Goal: Information Seeking & Learning: Learn about a topic

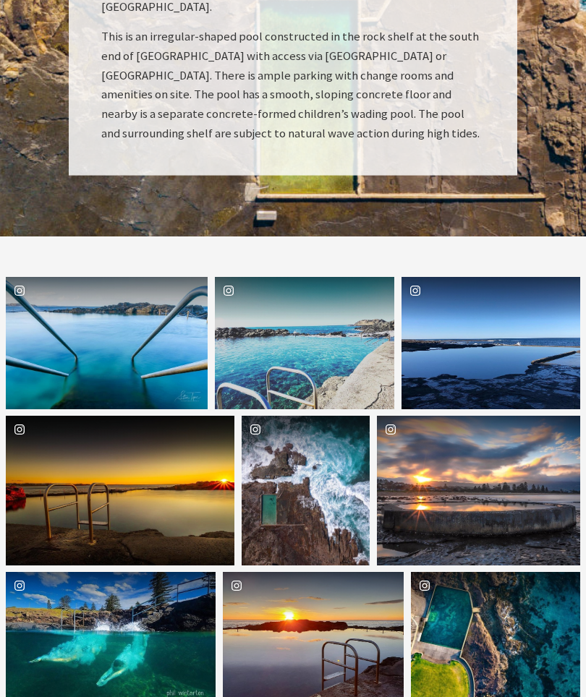
scroll to position [2275, 0]
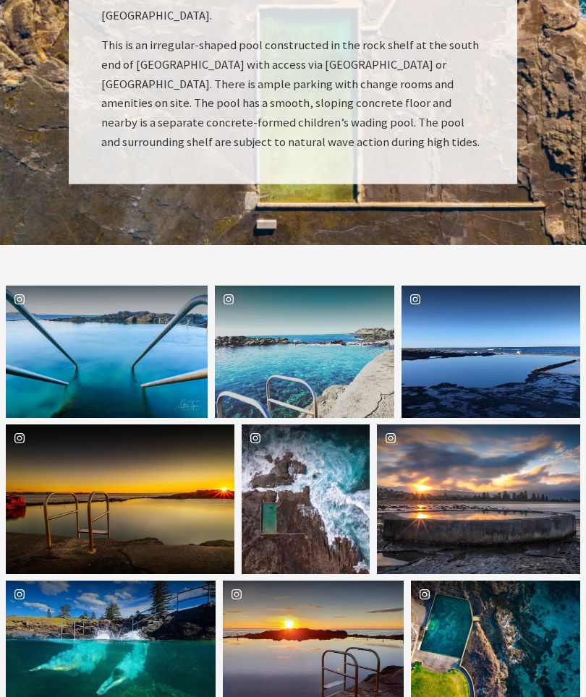
click at [140, 286] on div "Location [GEOGRAPHIC_DATA]" at bounding box center [173, 352] width 67 height 132
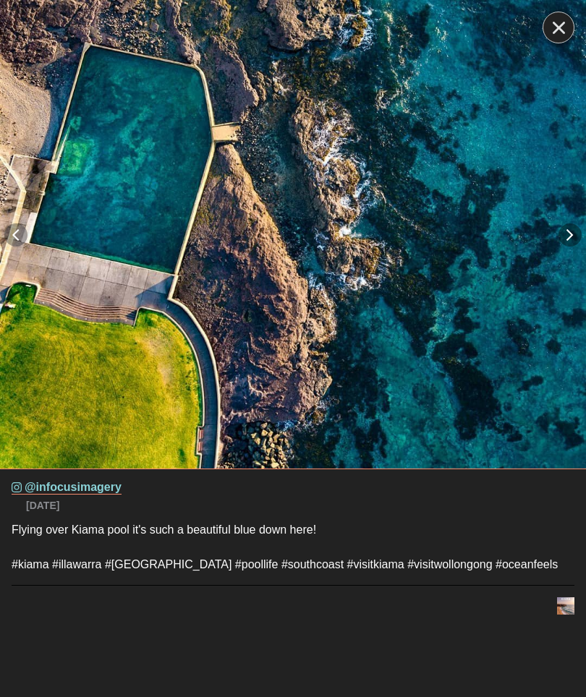
click at [560, 29] on icon "close icon" at bounding box center [558, 28] width 12 height 12
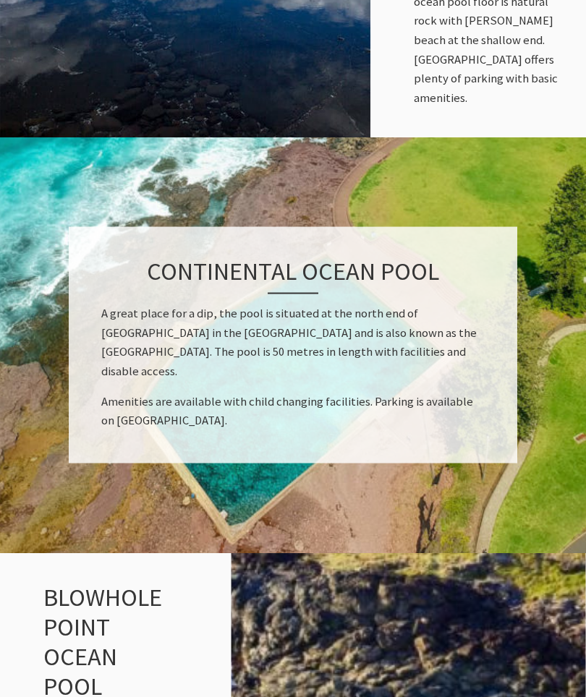
scroll to position [975, 0]
